Goal: Share content

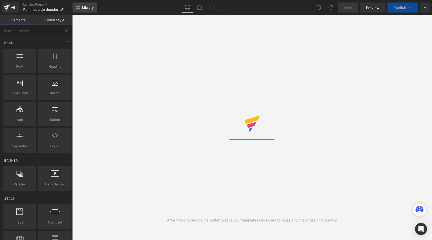
click at [85, 9] on span "Library" at bounding box center [88, 7] width 12 height 5
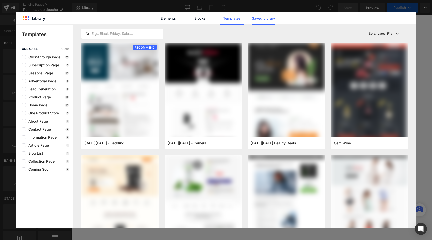
click at [264, 18] on link "Saved Library" at bounding box center [264, 18] width 24 height 13
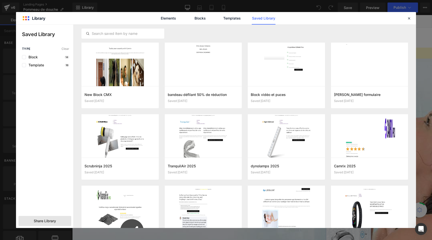
click at [47, 218] on div "Share Library" at bounding box center [45, 221] width 53 height 10
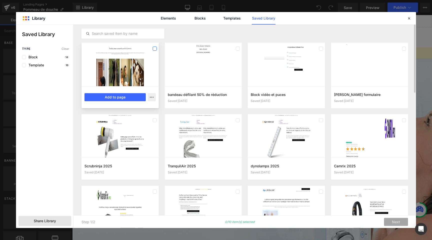
click at [153, 48] on label at bounding box center [155, 49] width 4 height 4
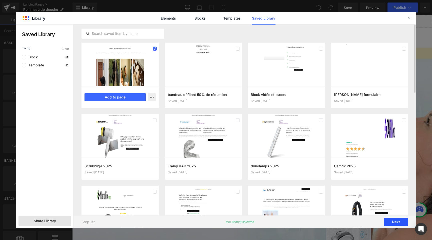
click at [395, 221] on button "Next" at bounding box center [396, 222] width 24 height 8
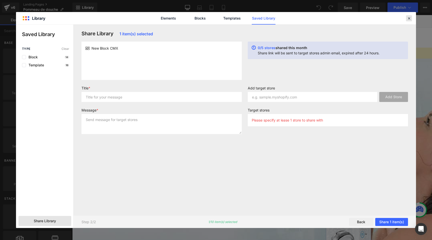
click at [408, 19] on icon at bounding box center [409, 18] width 5 height 5
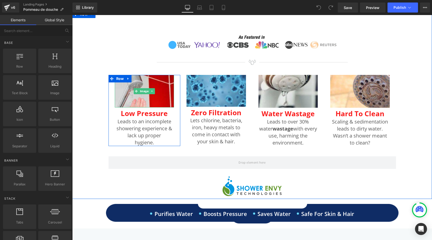
scroll to position [352, 0]
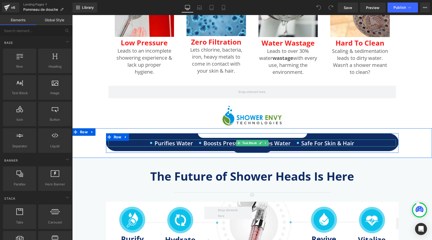
click at [164, 143] on li "Purifies Water" at bounding box center [171, 142] width 43 height 7
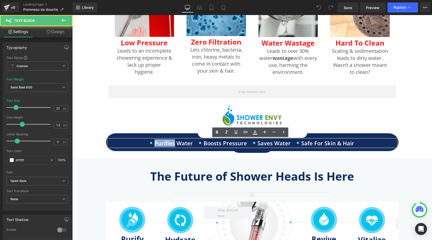
click at [164, 143] on li "Purifies Water" at bounding box center [171, 142] width 43 height 7
click at [170, 143] on li "Purifies Water" at bounding box center [171, 142] width 43 height 7
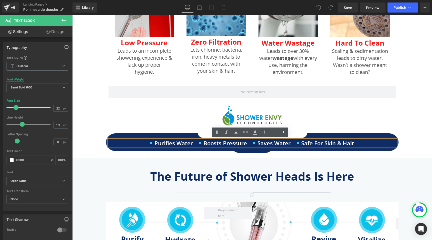
click at [175, 142] on li "Purifies Water" at bounding box center [171, 142] width 43 height 7
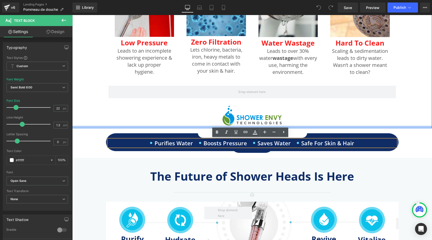
click at [95, 126] on div at bounding box center [252, 127] width 360 height 3
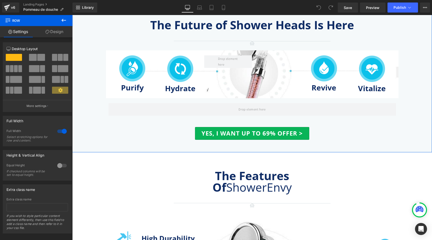
scroll to position [469, 0]
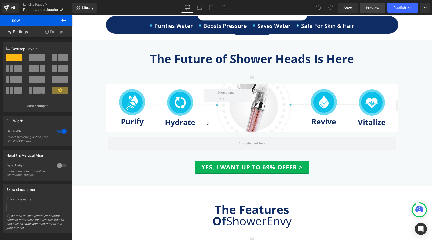
click at [373, 7] on span "Preview" at bounding box center [373, 7] width 14 height 5
